Goal: Transaction & Acquisition: Purchase product/service

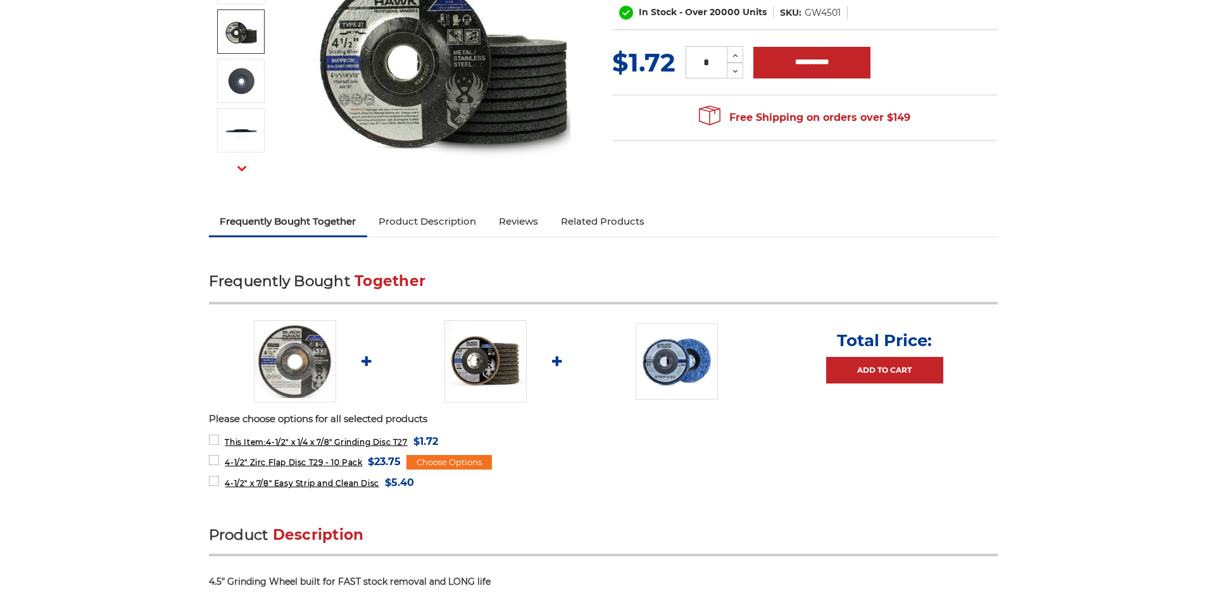
scroll to position [253, 0]
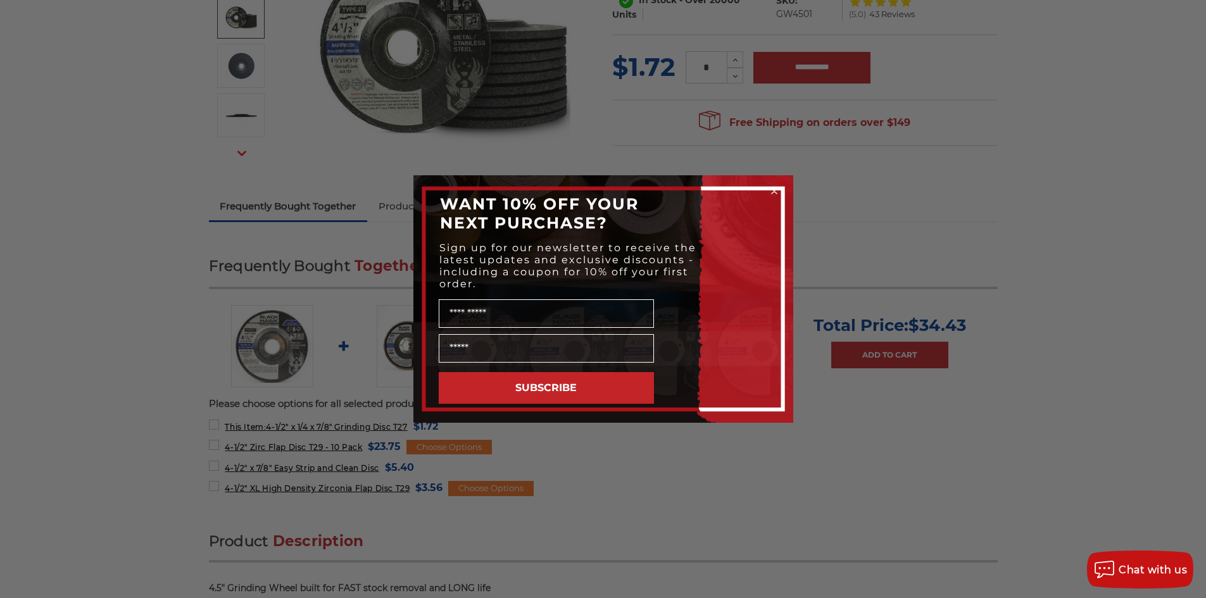
click at [775, 189] on circle "Close dialog" at bounding box center [774, 192] width 12 height 12
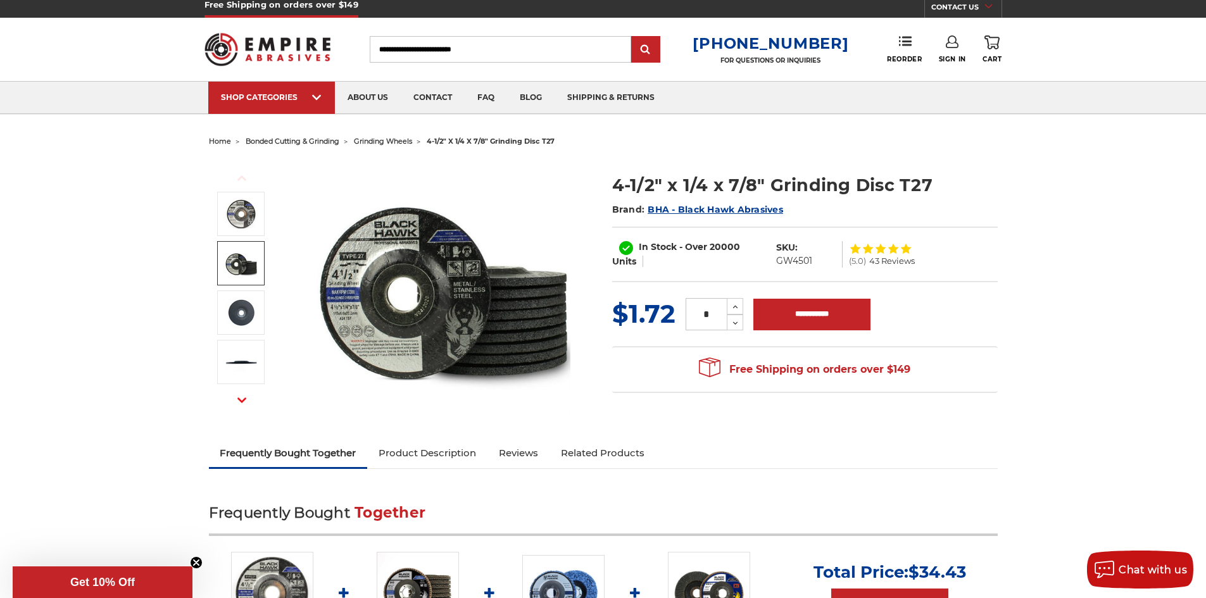
scroll to position [0, 0]
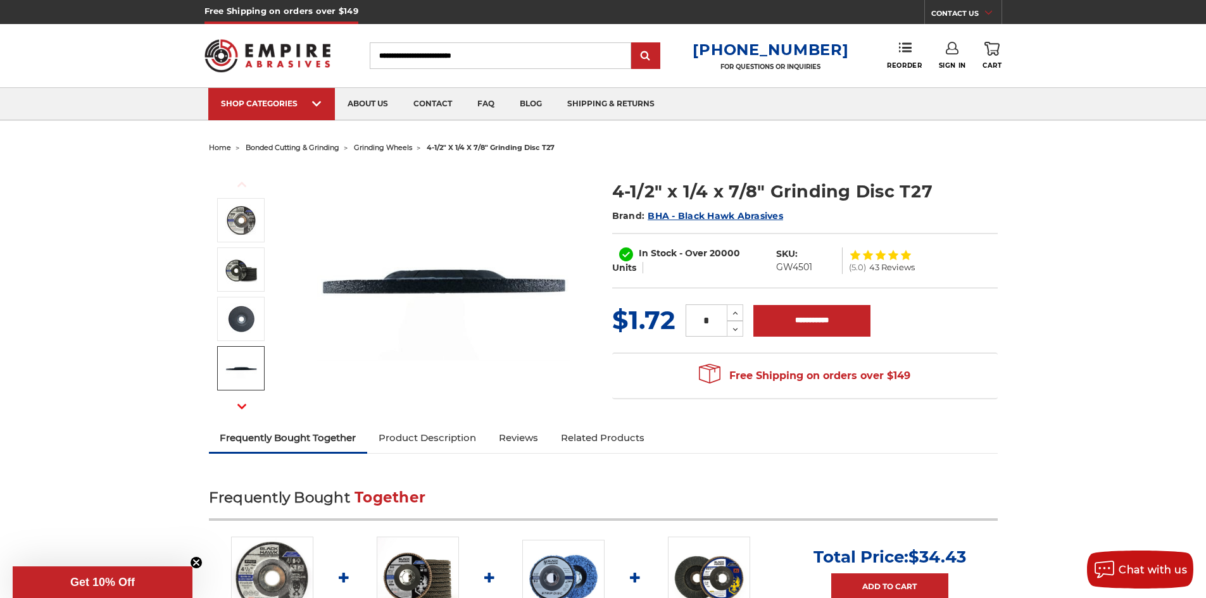
click at [237, 367] on img at bounding box center [241, 369] width 32 height 20
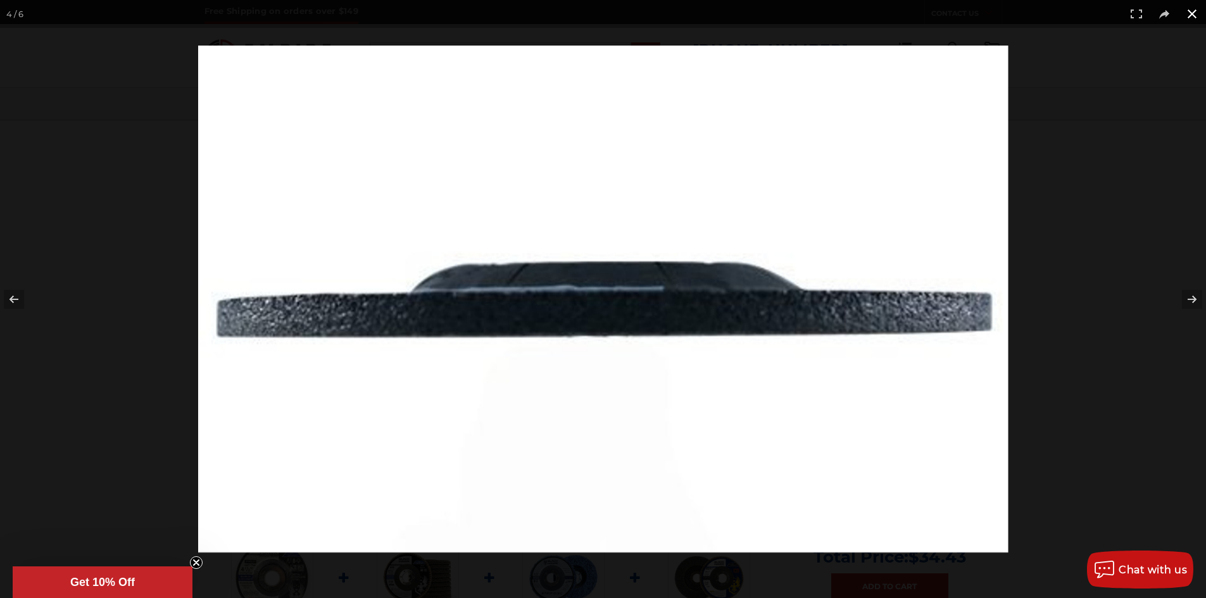
click at [1193, 14] on button at bounding box center [1192, 14] width 28 height 28
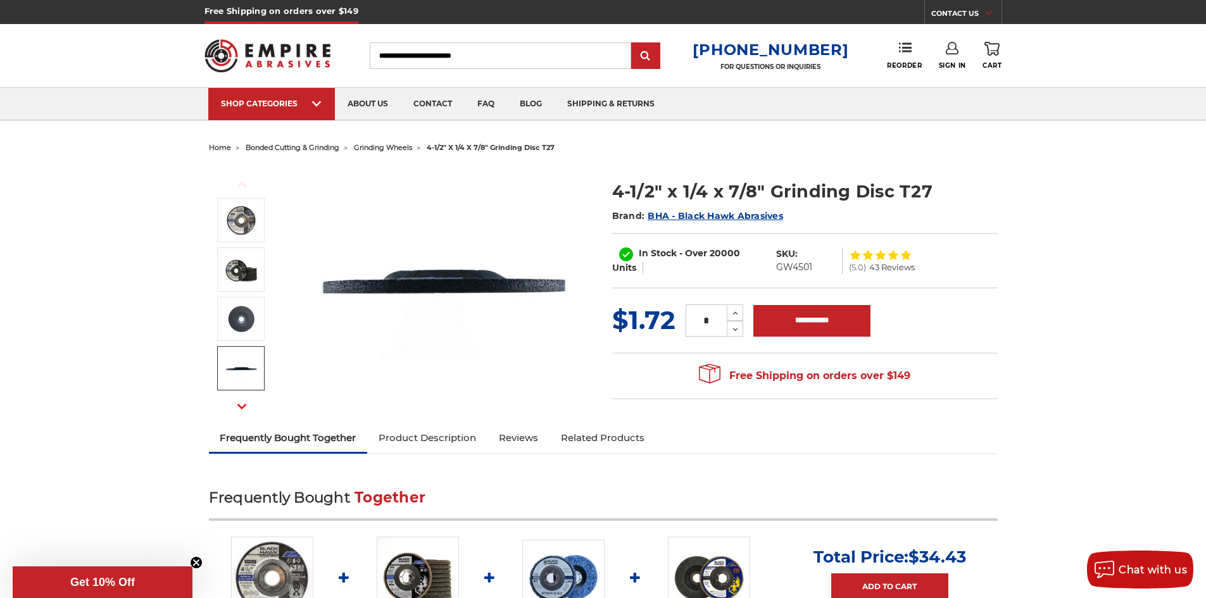
click at [531, 54] on input "Search" at bounding box center [500, 55] width 261 height 27
type input "**********"
click at [633, 44] on input "submit" at bounding box center [645, 56] width 25 height 25
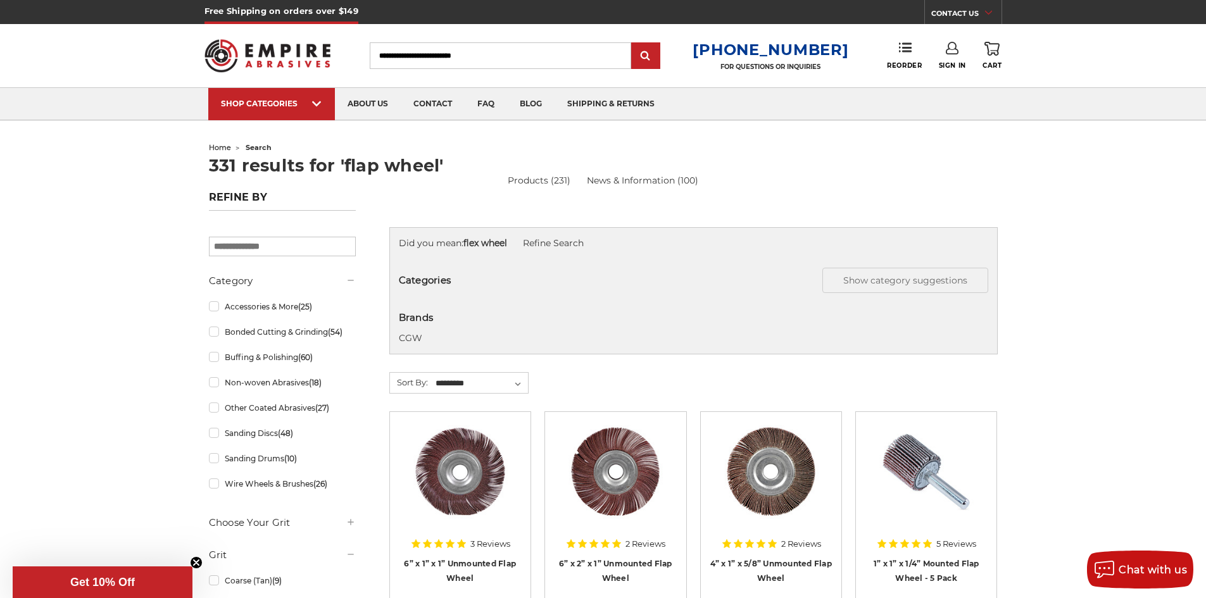
click at [512, 58] on input "Search" at bounding box center [500, 55] width 261 height 27
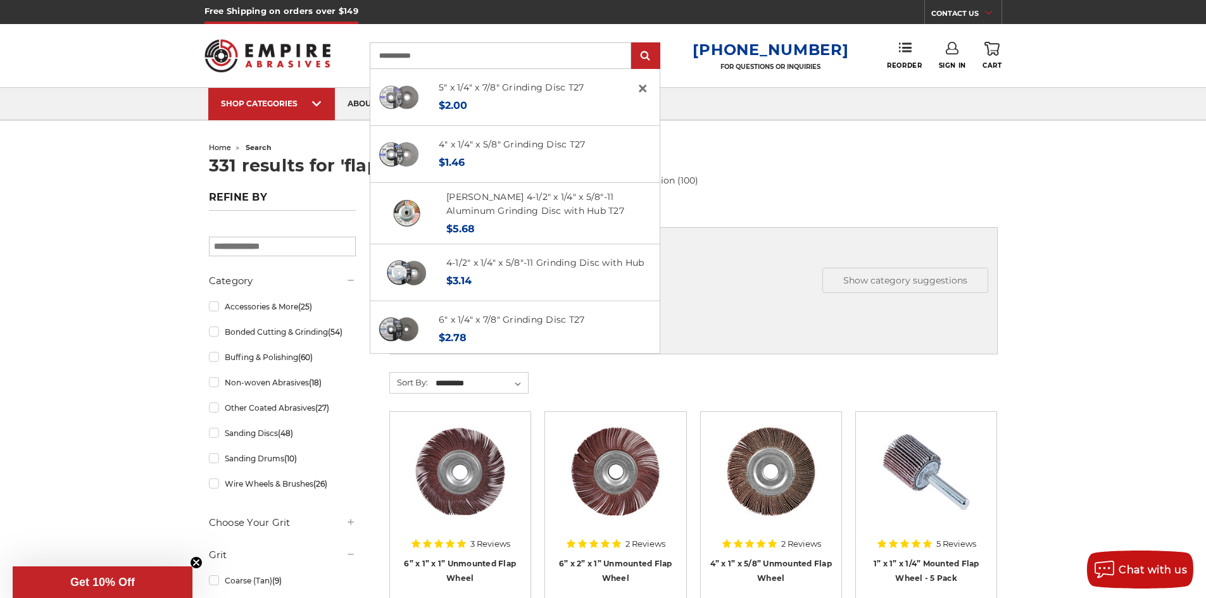
type input "**********"
click at [633, 44] on input "submit" at bounding box center [645, 56] width 25 height 25
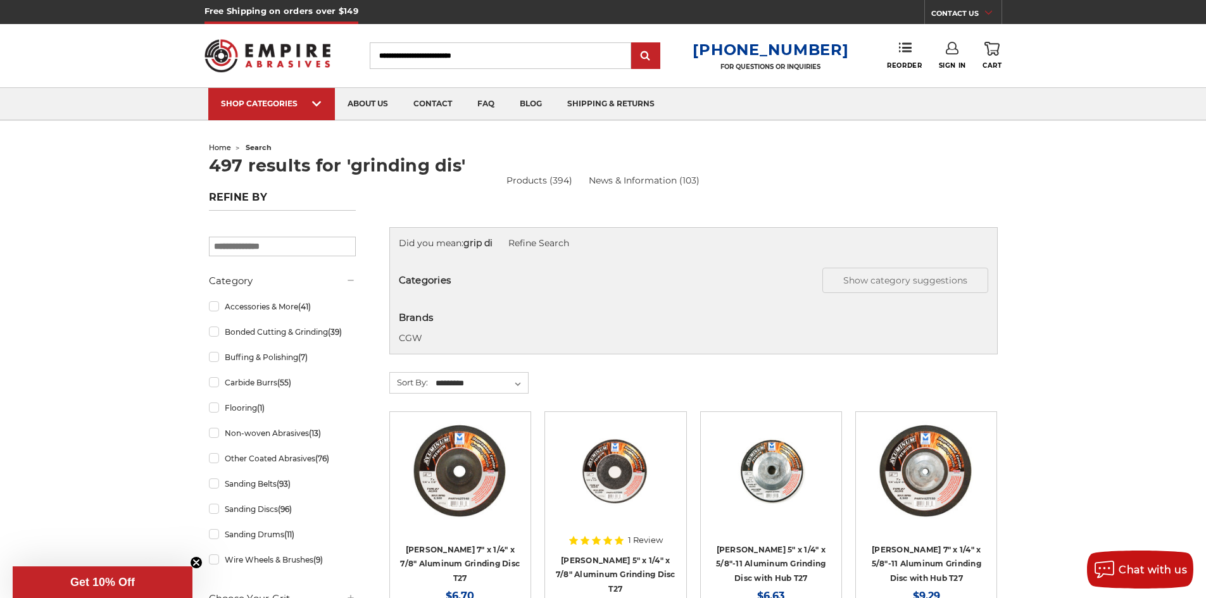
drag, startPoint x: 416, startPoint y: 46, endPoint x: 308, endPoint y: 41, distance: 108.4
click at [308, 41] on div "Toggle menu Menu Search [PHONE_NUMBER] FOR QUESTIONS OR INQUIRIES Phone Reorder…" at bounding box center [603, 55] width 798 height 63
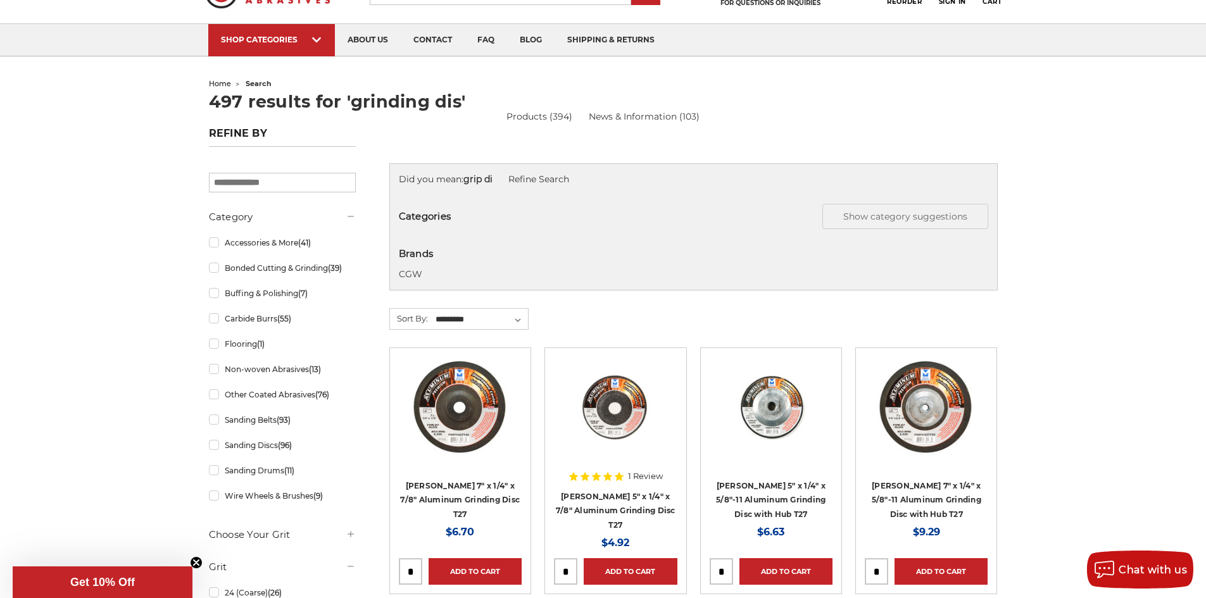
scroll to position [127, 0]
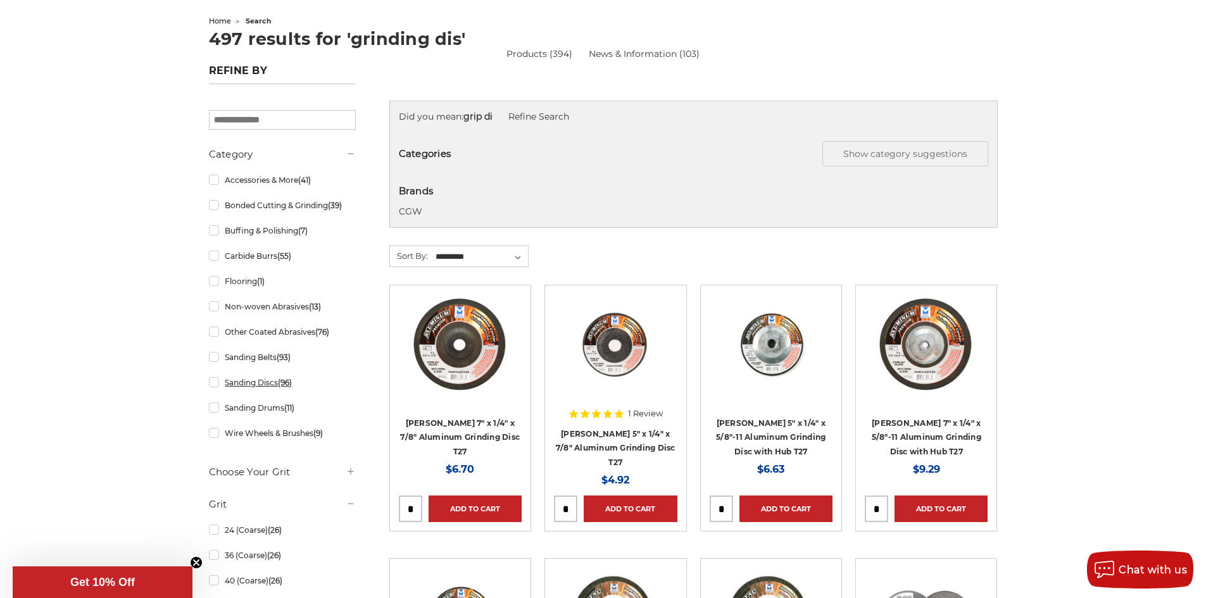
click at [227, 384] on link "Sanding Discs (96)" at bounding box center [282, 383] width 147 height 22
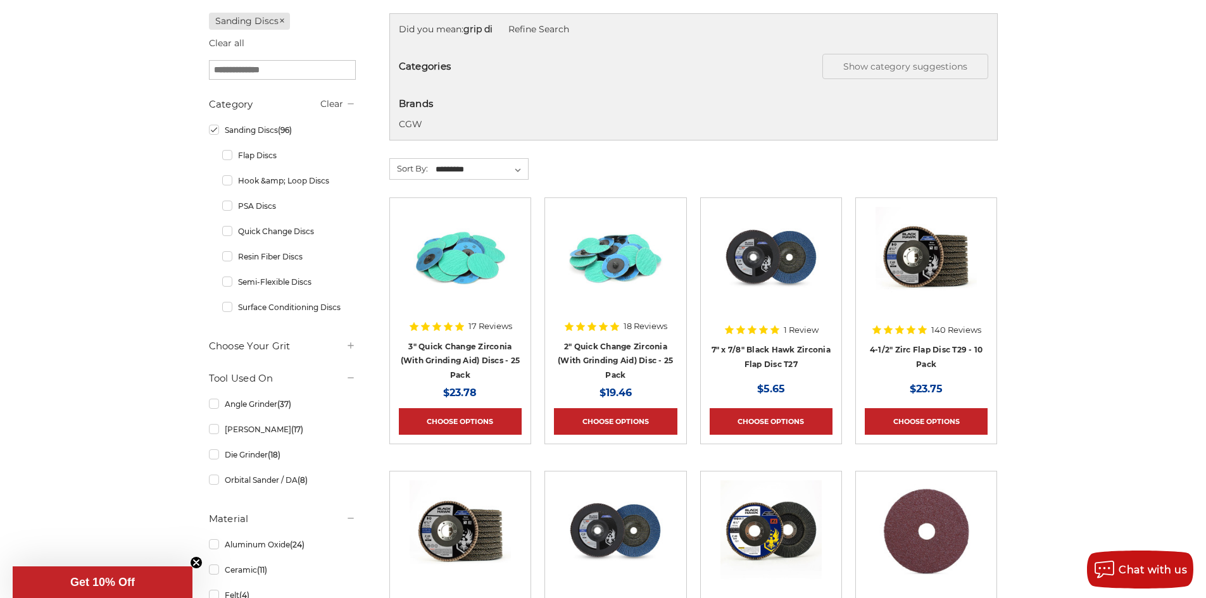
scroll to position [317, 0]
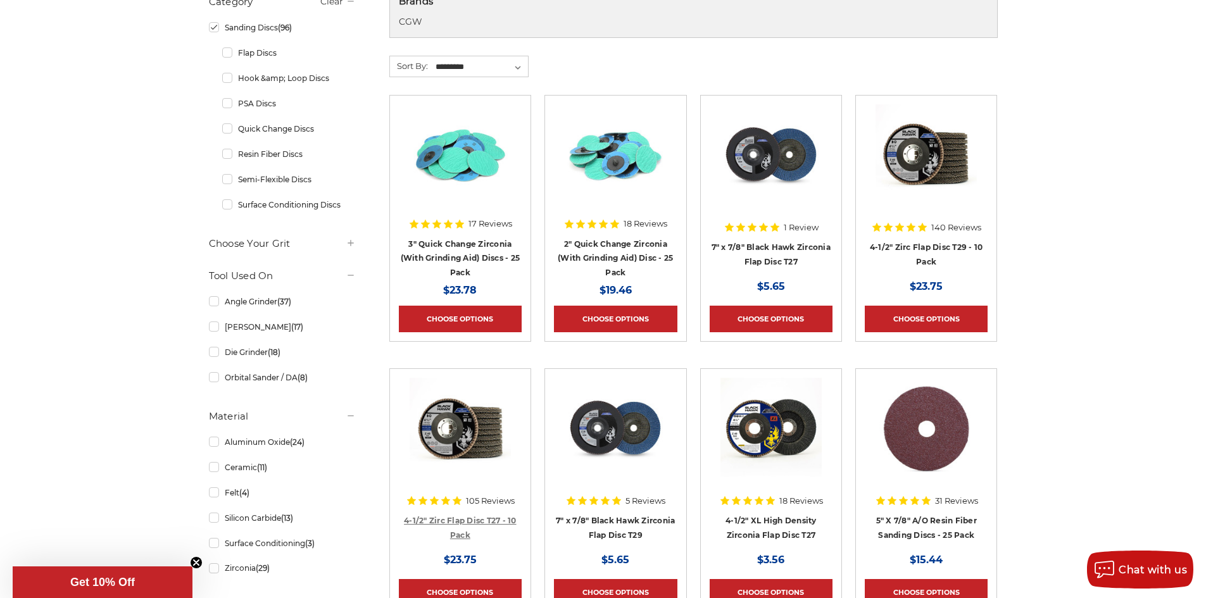
click at [454, 522] on link "4-1/2" Zirc Flap Disc T27 - 10 Pack" at bounding box center [460, 528] width 113 height 24
